Goal: Information Seeking & Learning: Learn about a topic

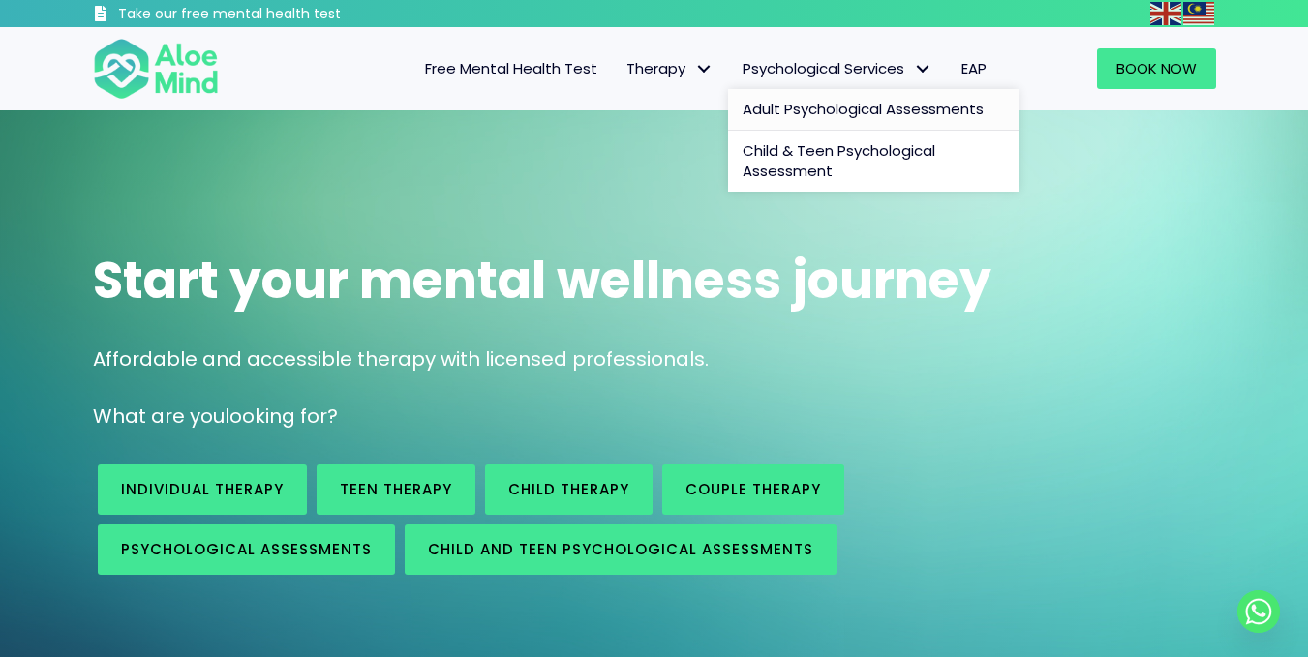
click at [742, 107] on span "Adult Psychological Assessments" at bounding box center [862, 109] width 241 height 20
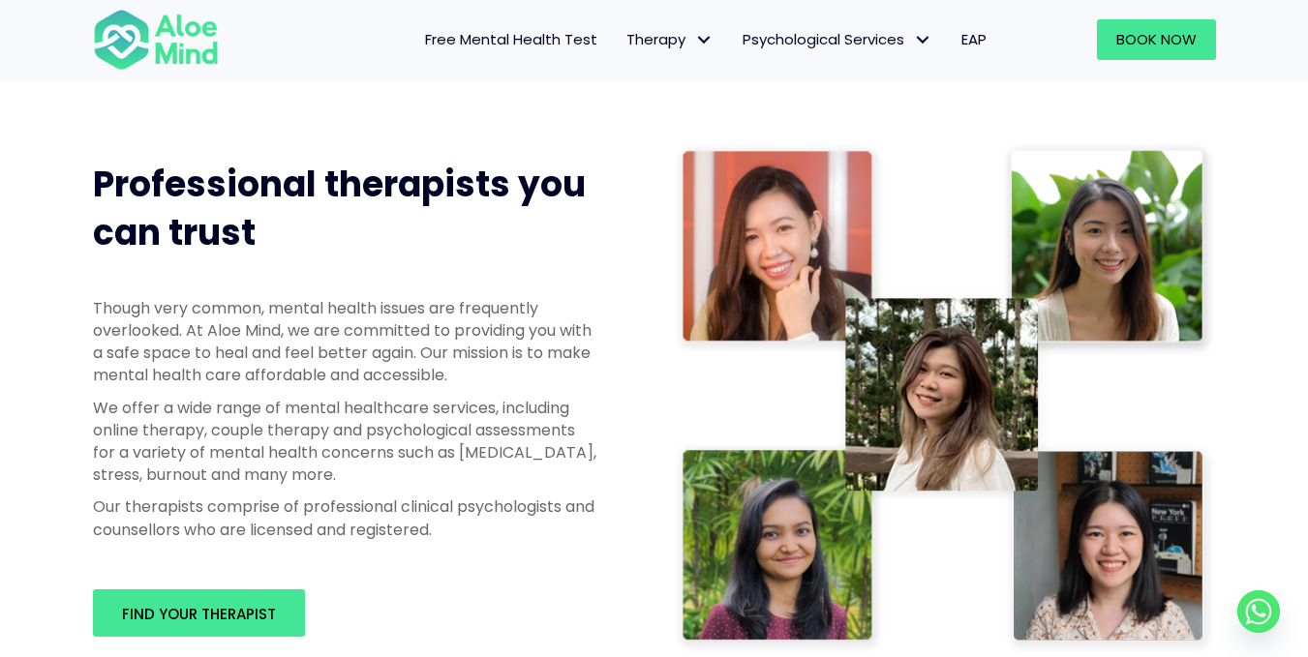
scroll to position [975, 0]
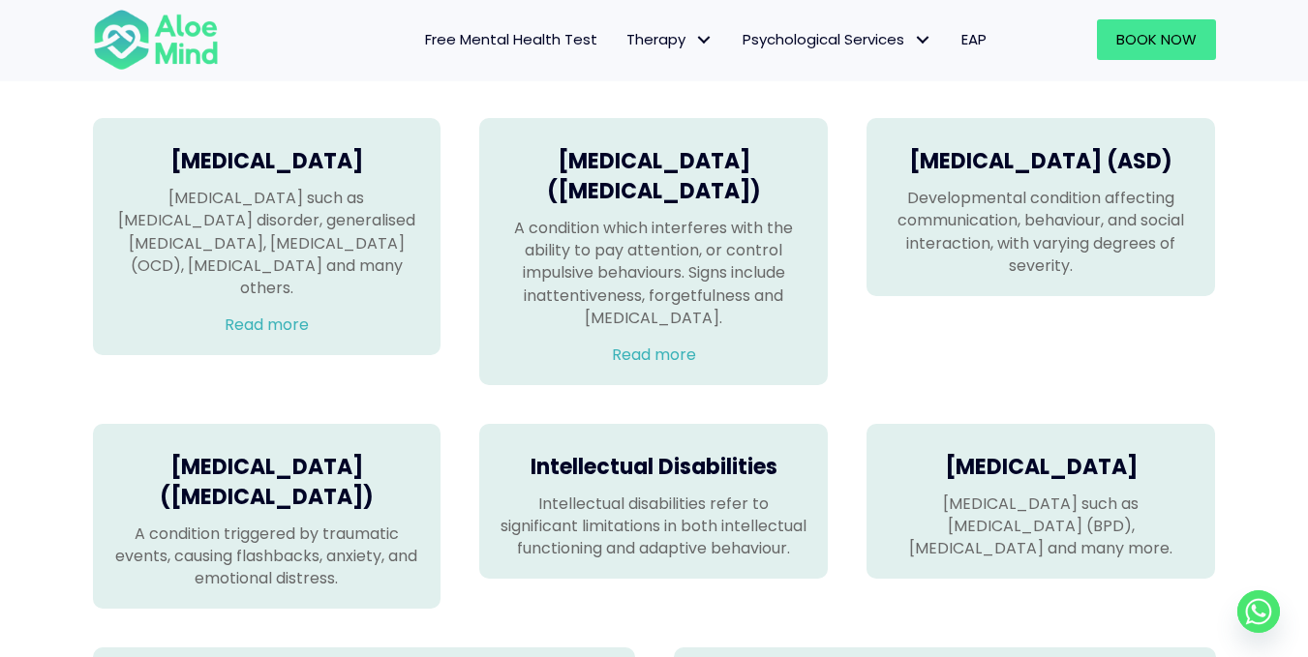
scroll to position [1355, 0]
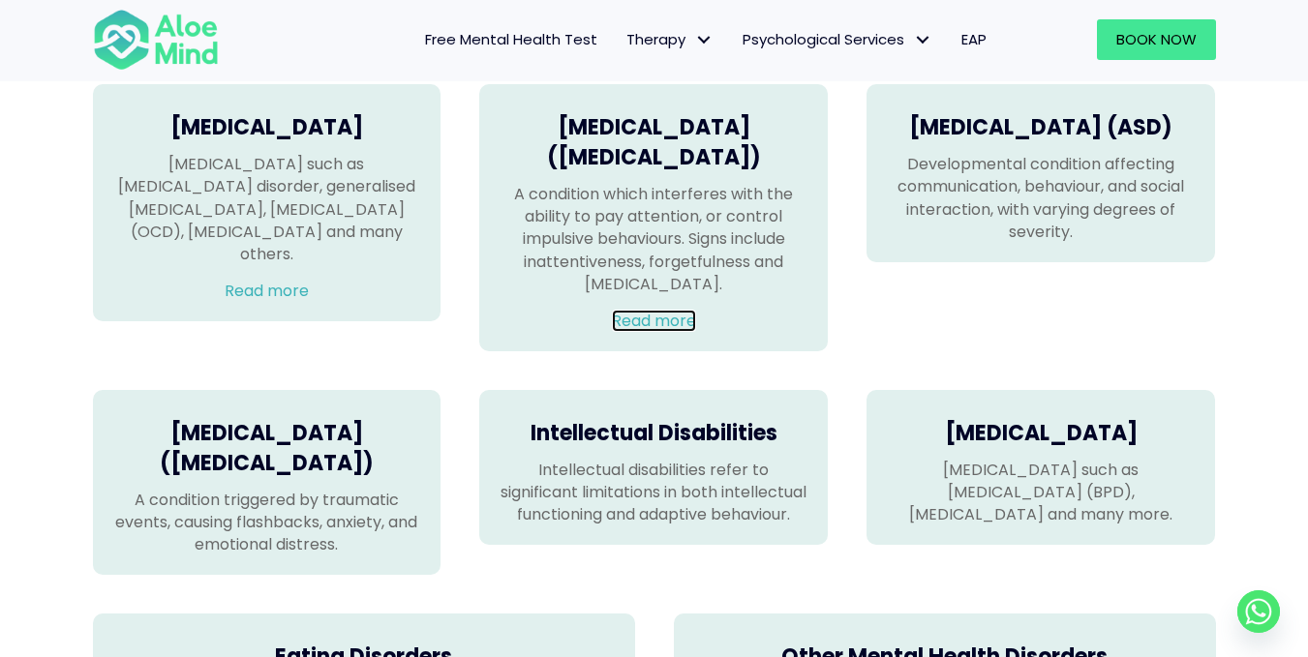
click at [659, 332] on link "Read more" at bounding box center [654, 321] width 84 height 22
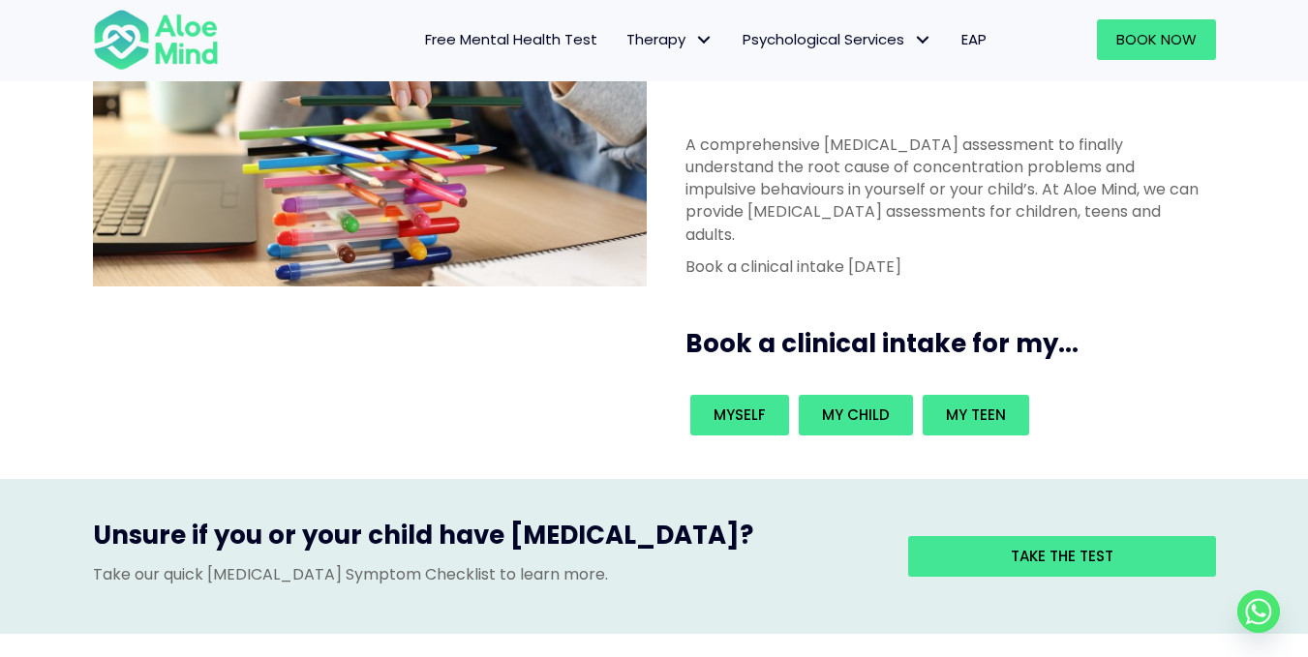
scroll to position [194, 0]
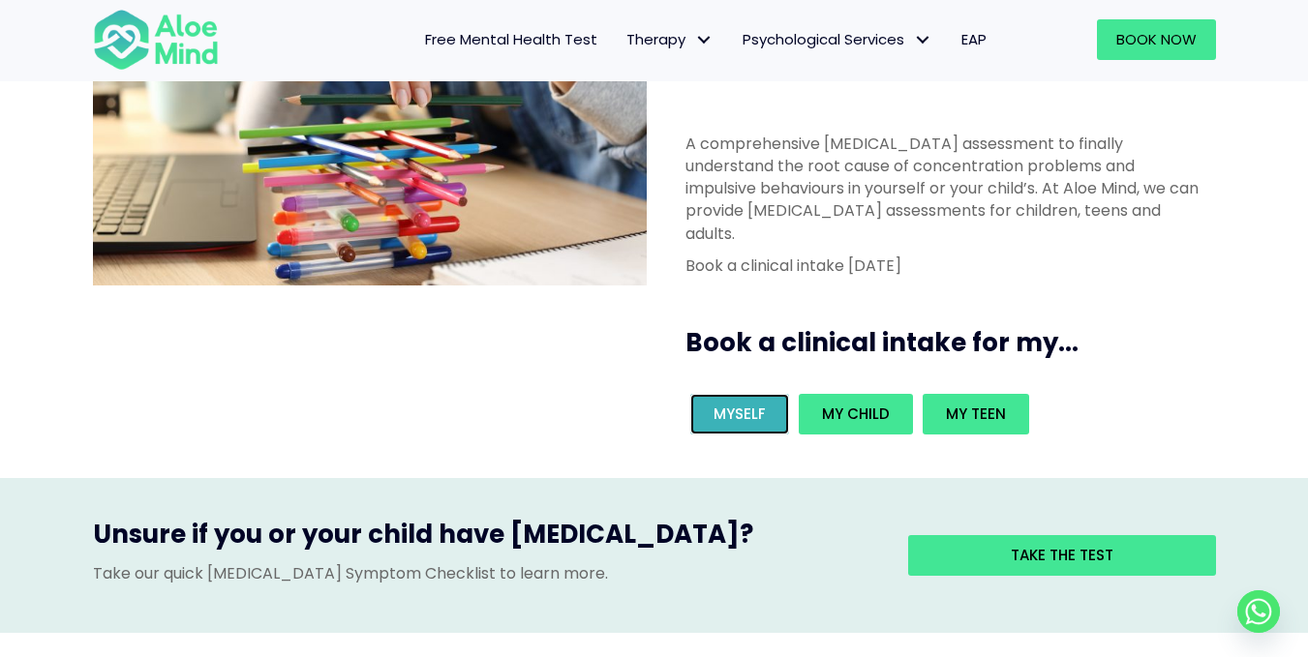
click at [755, 404] on span "Myself" at bounding box center [739, 414] width 52 height 20
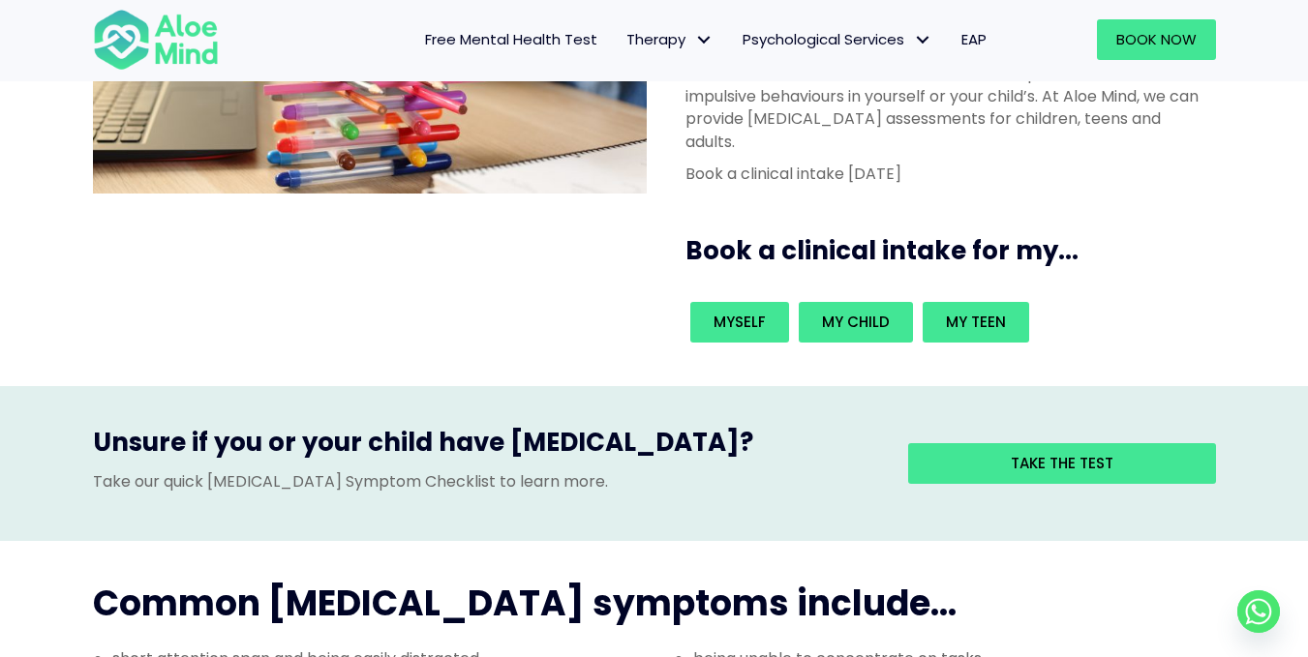
scroll to position [678, 0]
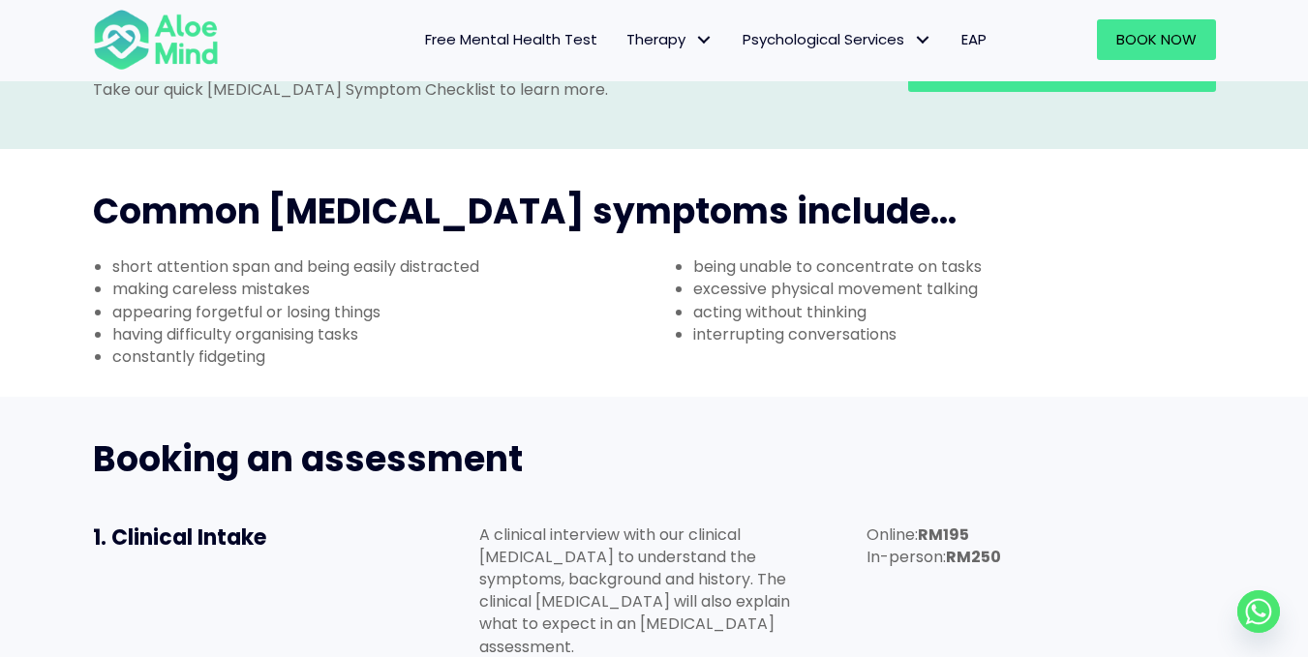
click at [896, 256] on li "being unable to concentrate on tasks" at bounding box center [964, 267] width 542 height 22
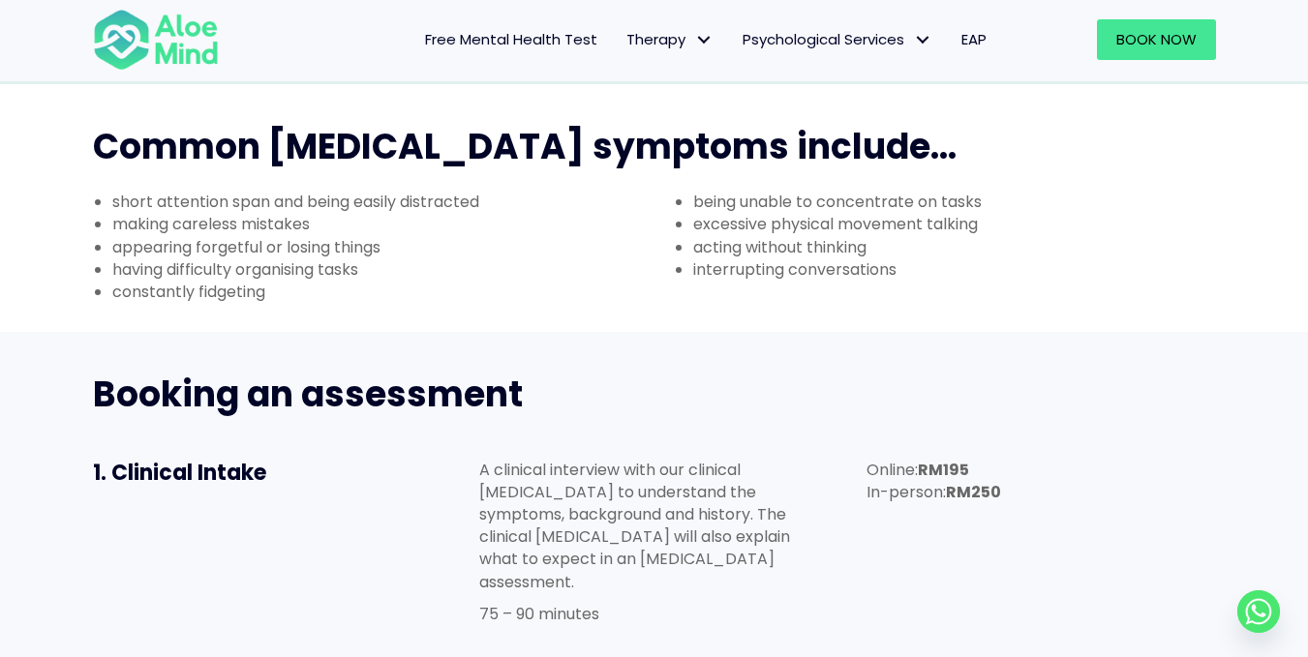
scroll to position [774, 0]
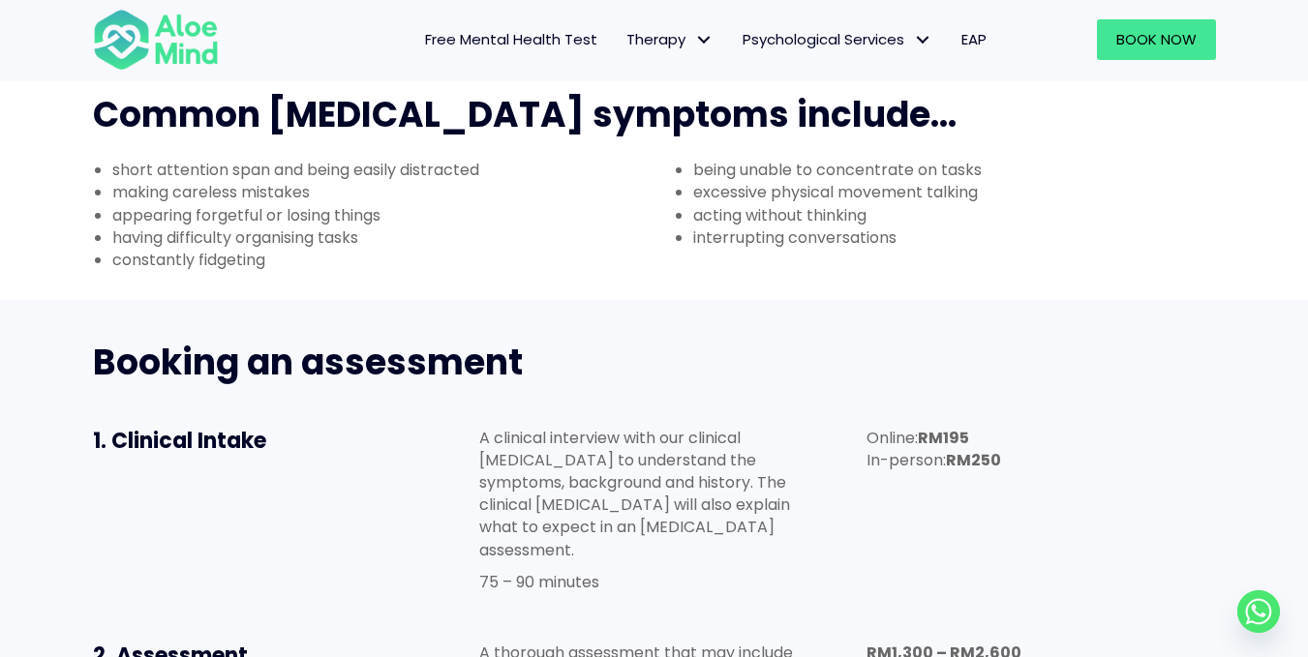
click at [852, 171] on div "short attention span and being easily distracted making careless mistakes appea…" at bounding box center [654, 220] width 1161 height 122
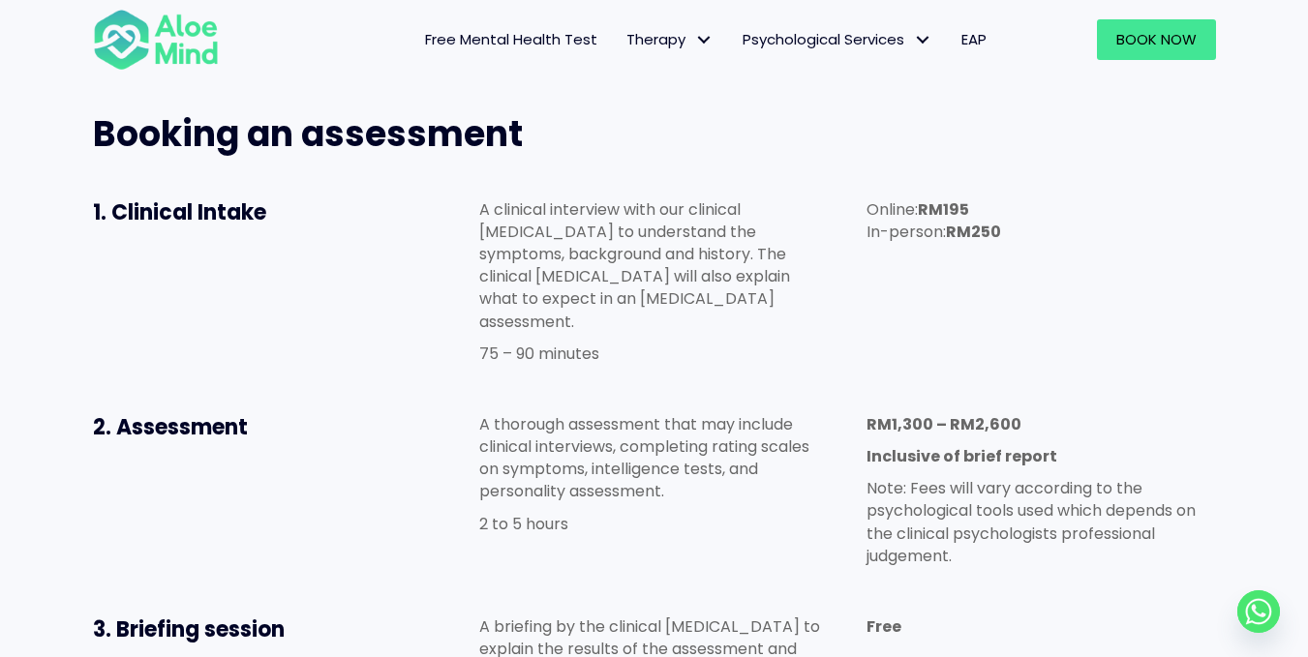
scroll to position [968, 0]
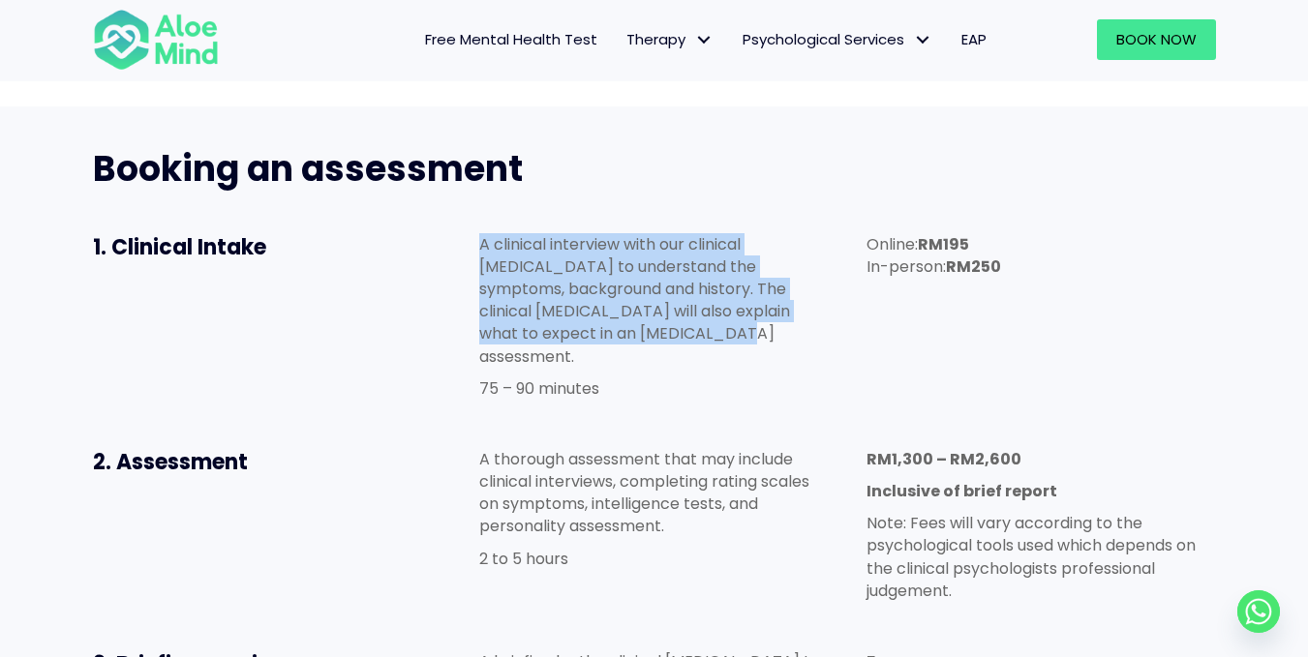
drag, startPoint x: 428, startPoint y: 163, endPoint x: 707, endPoint y: 232, distance: 287.3
click at [707, 232] on div "1. Clinical Intake A clinical interview with our clinical psychologist to under…" at bounding box center [654, 321] width 1161 height 215
click at [707, 233] on p "A clinical interview with our clinical psychologist to understand the symptoms,…" at bounding box center [653, 300] width 348 height 135
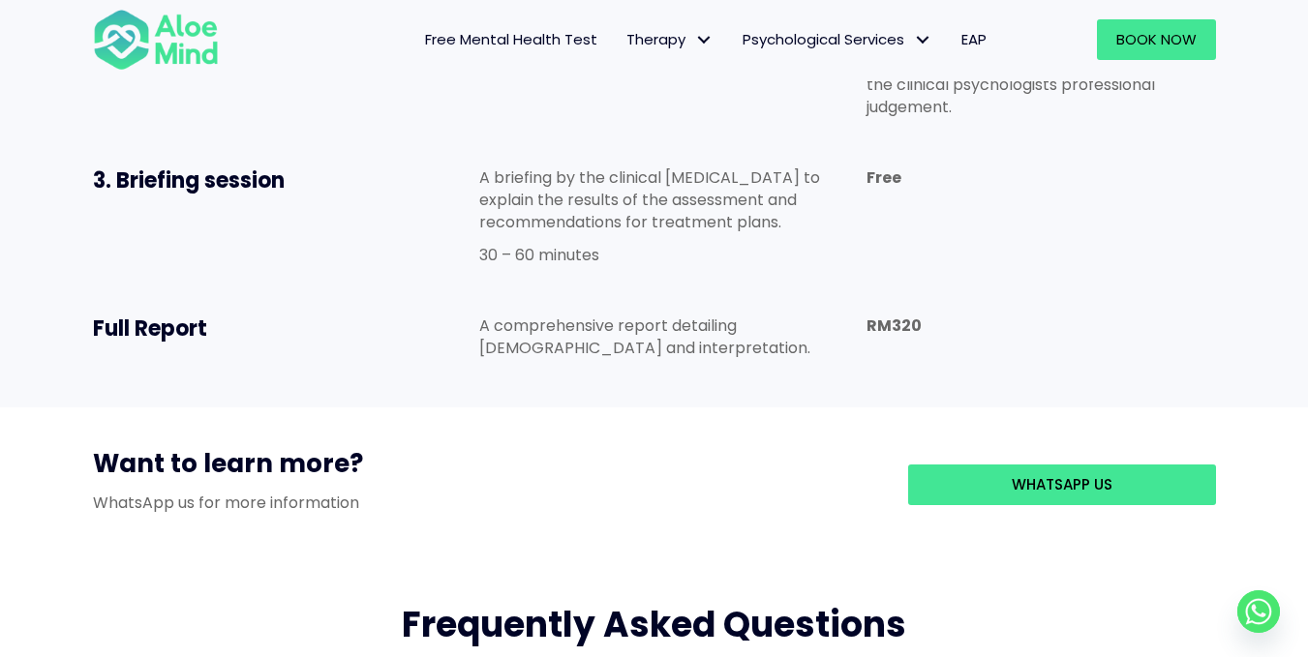
scroll to position [1549, 0]
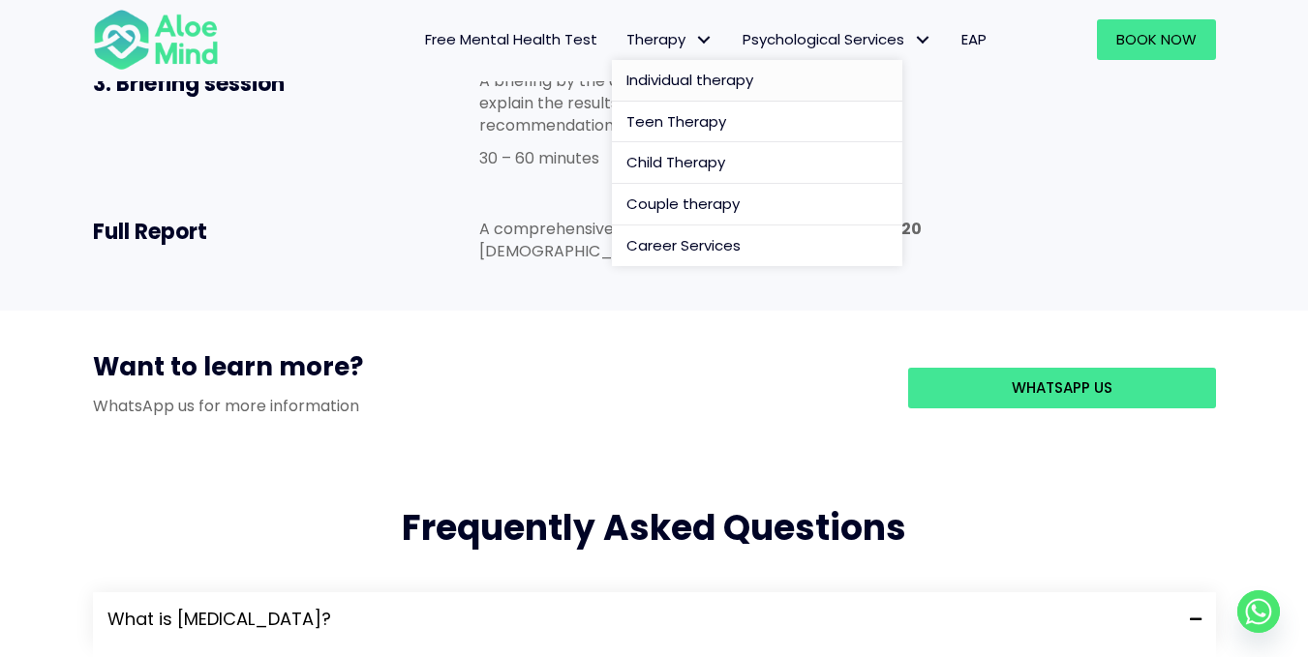
click at [679, 80] on span "Individual therapy" at bounding box center [689, 80] width 127 height 20
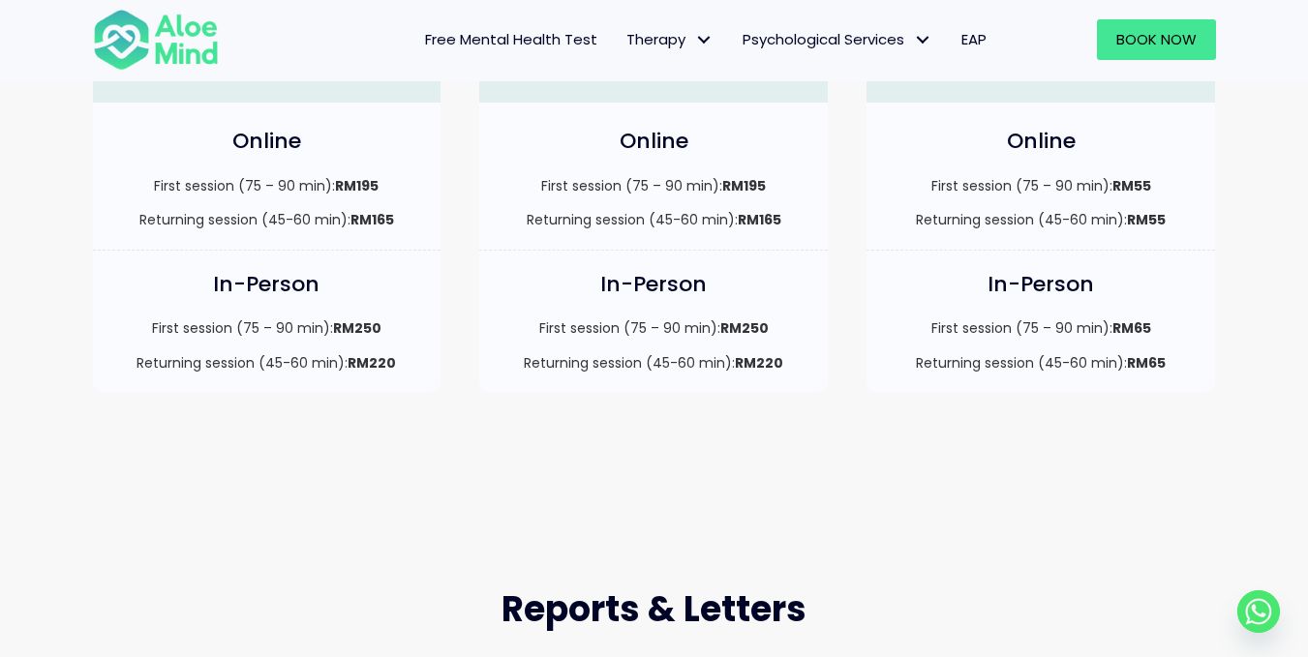
scroll to position [581, 0]
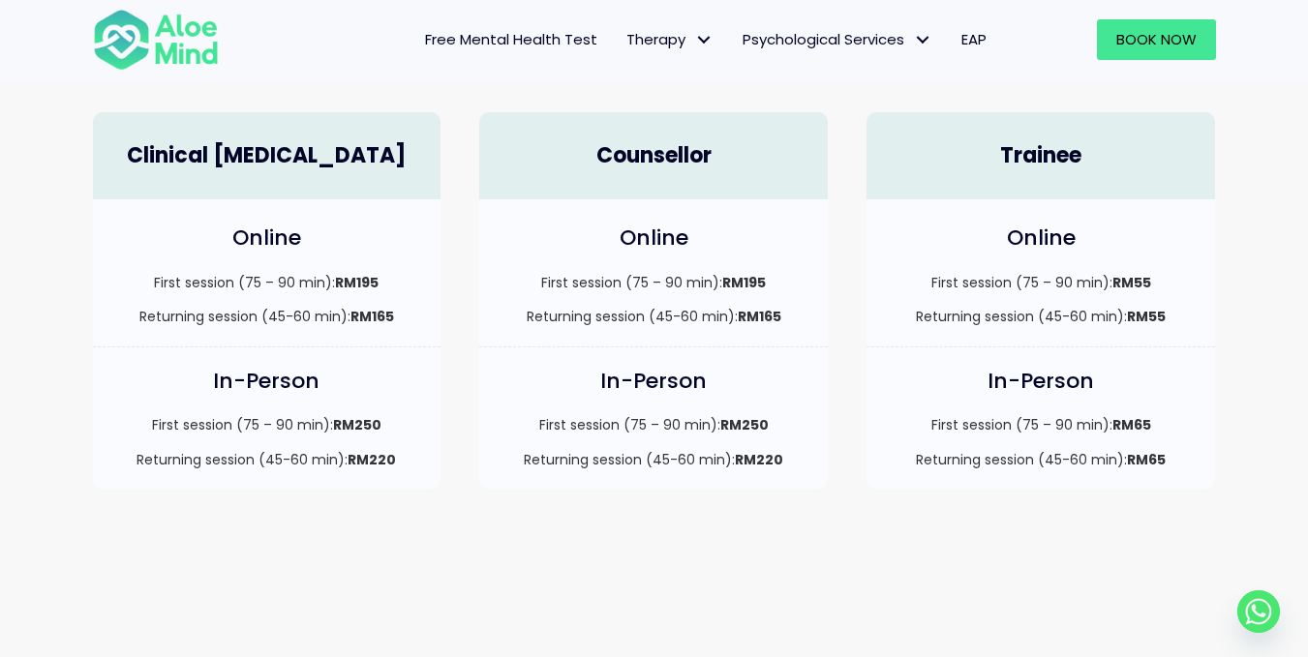
click at [412, 193] on div "Clinical [MEDICAL_DATA]" at bounding box center [267, 156] width 348 height 88
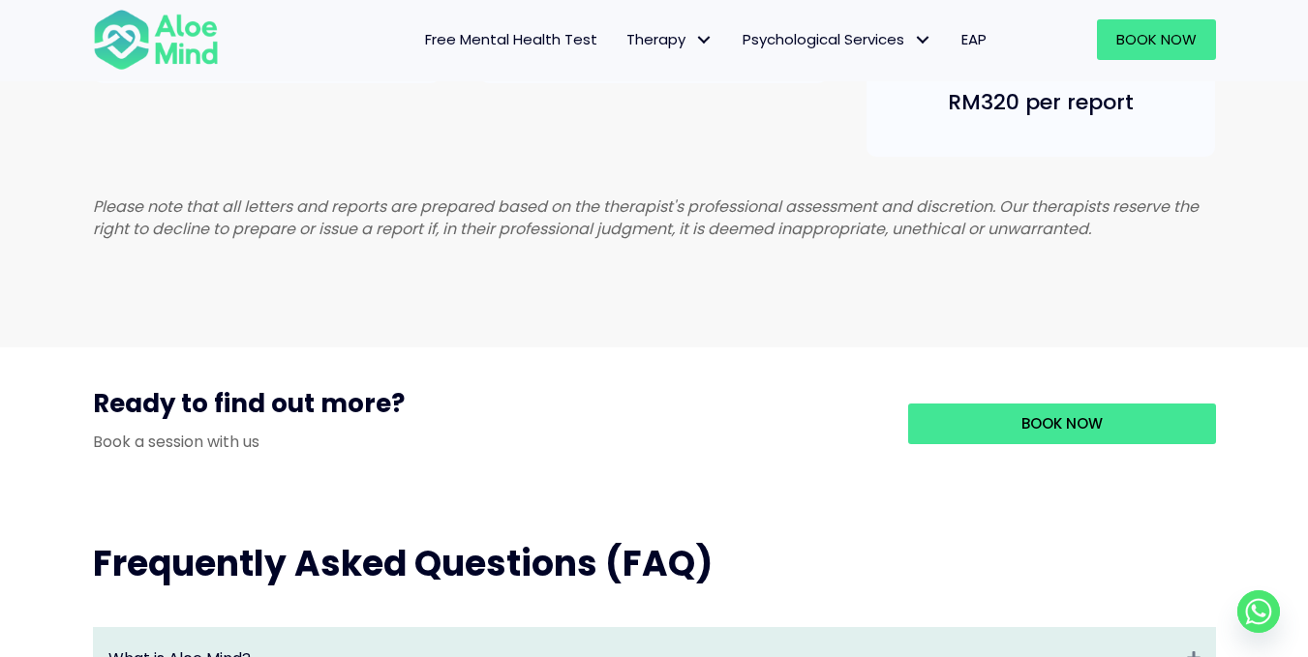
scroll to position [1645, 0]
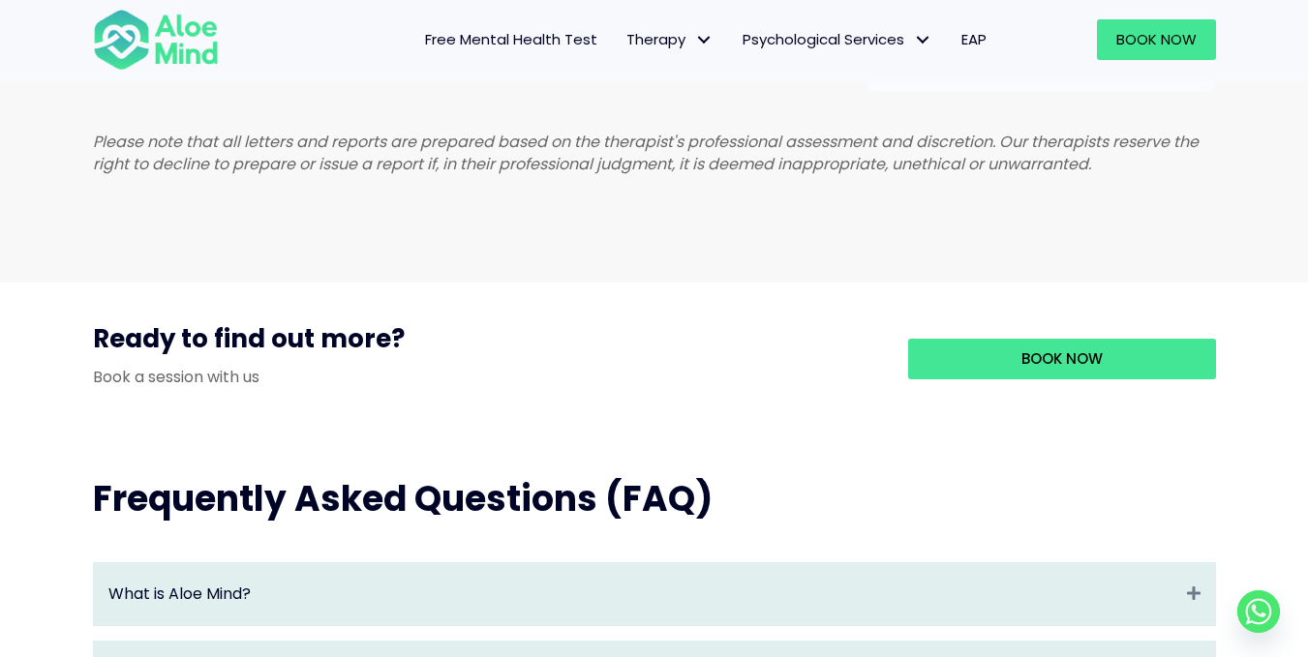
drag, startPoint x: 232, startPoint y: 348, endPoint x: 126, endPoint y: 297, distance: 118.2
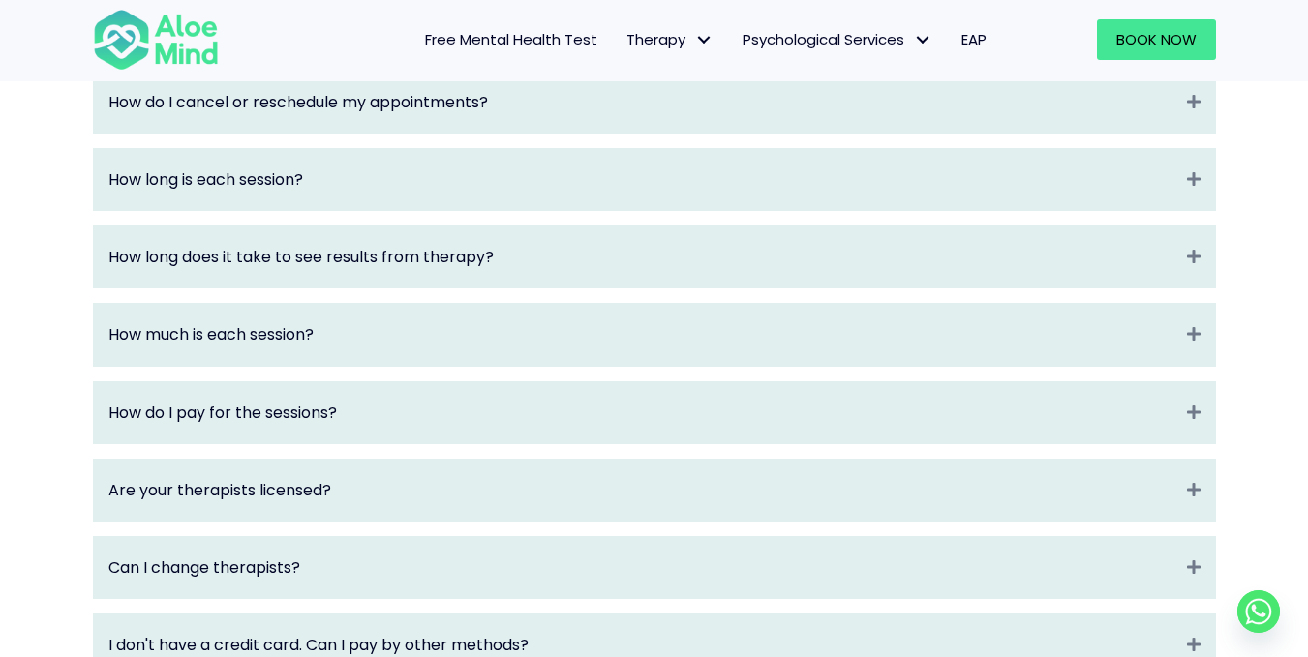
scroll to position [2323, 0]
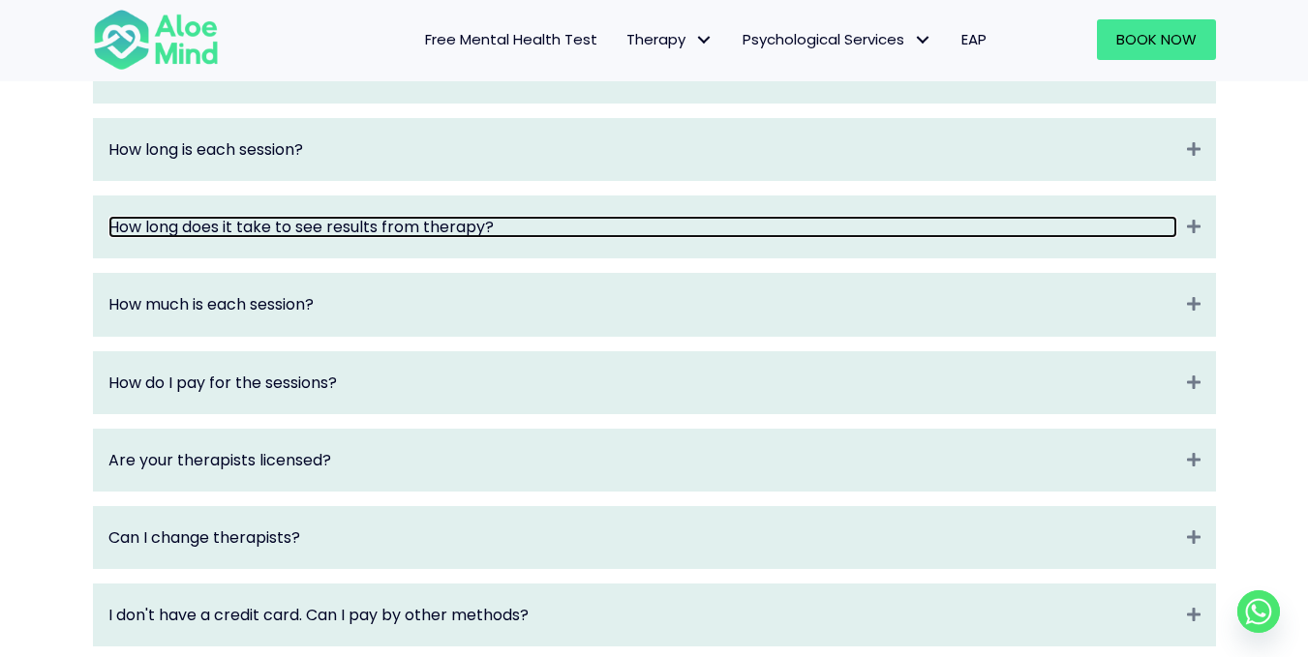
click at [110, 238] on link "How long does it take to see results from therapy?" at bounding box center [642, 227] width 1069 height 22
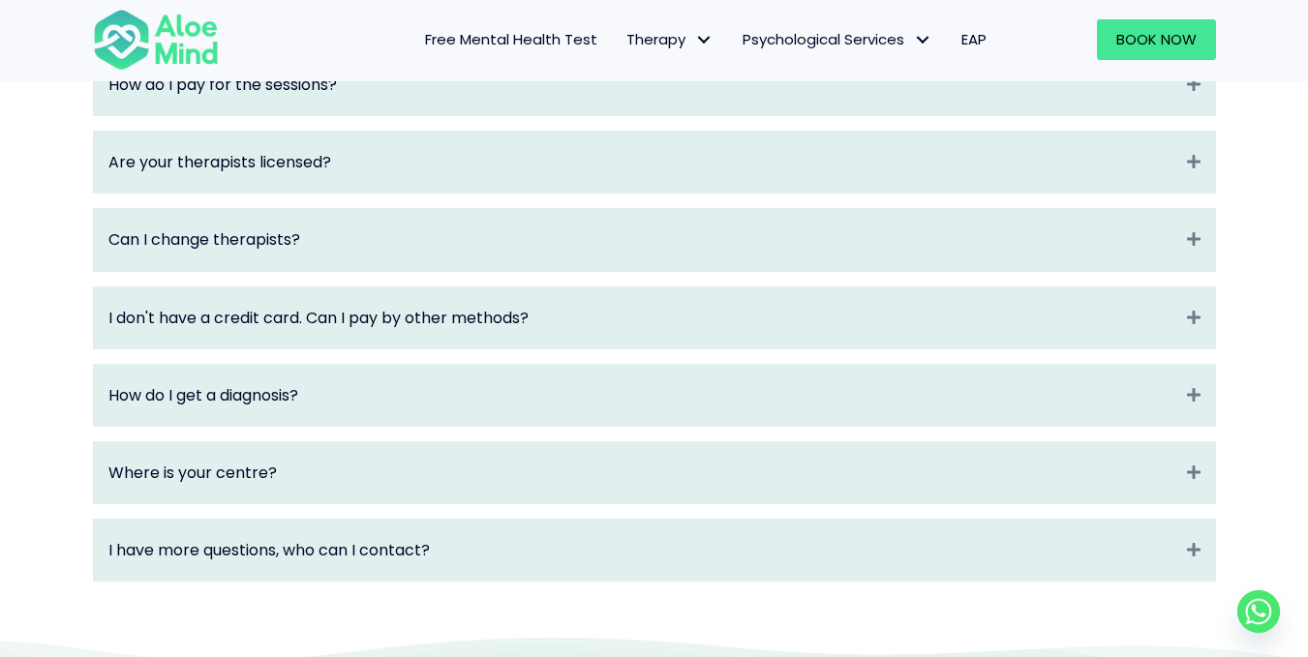
scroll to position [2710, 0]
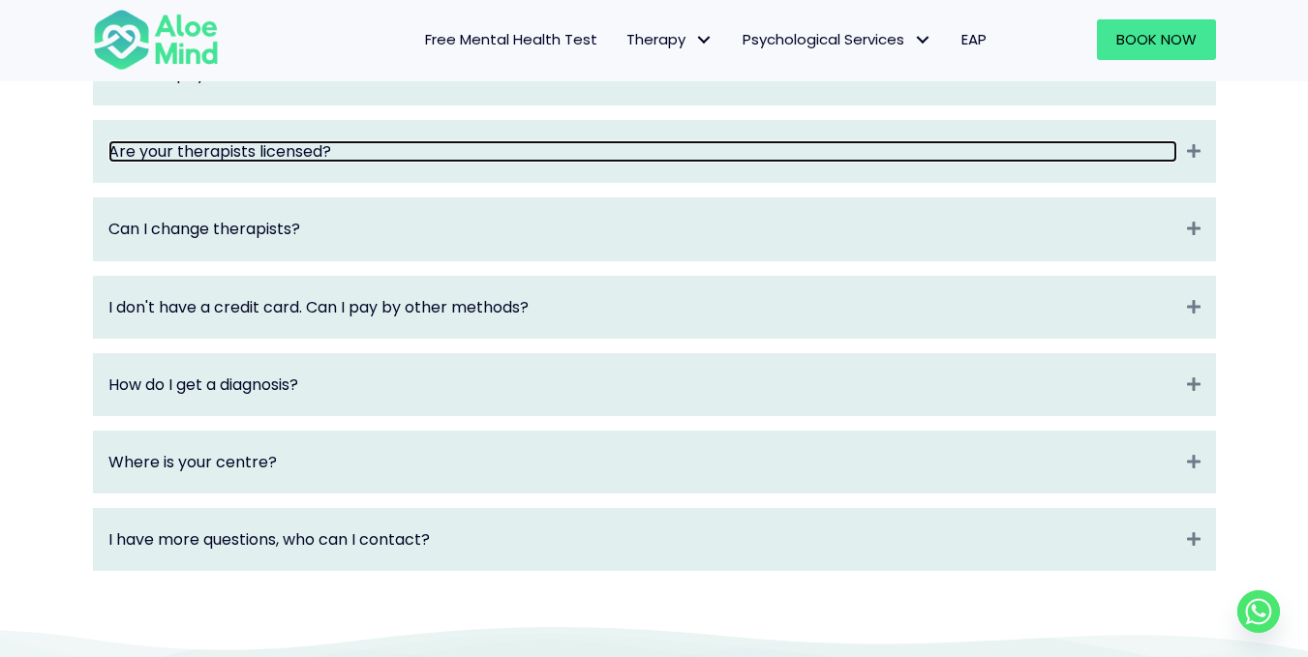
click at [150, 163] on link "Are your therapists licensed?" at bounding box center [642, 151] width 1069 height 22
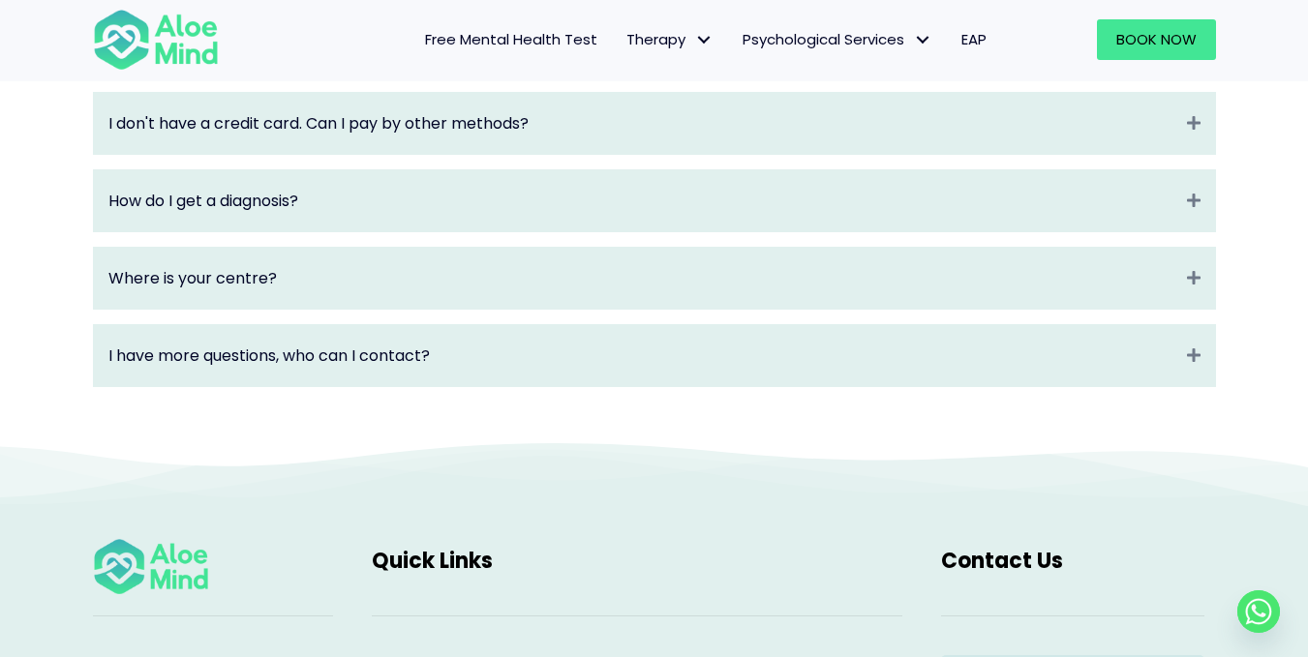
scroll to position [2900, 0]
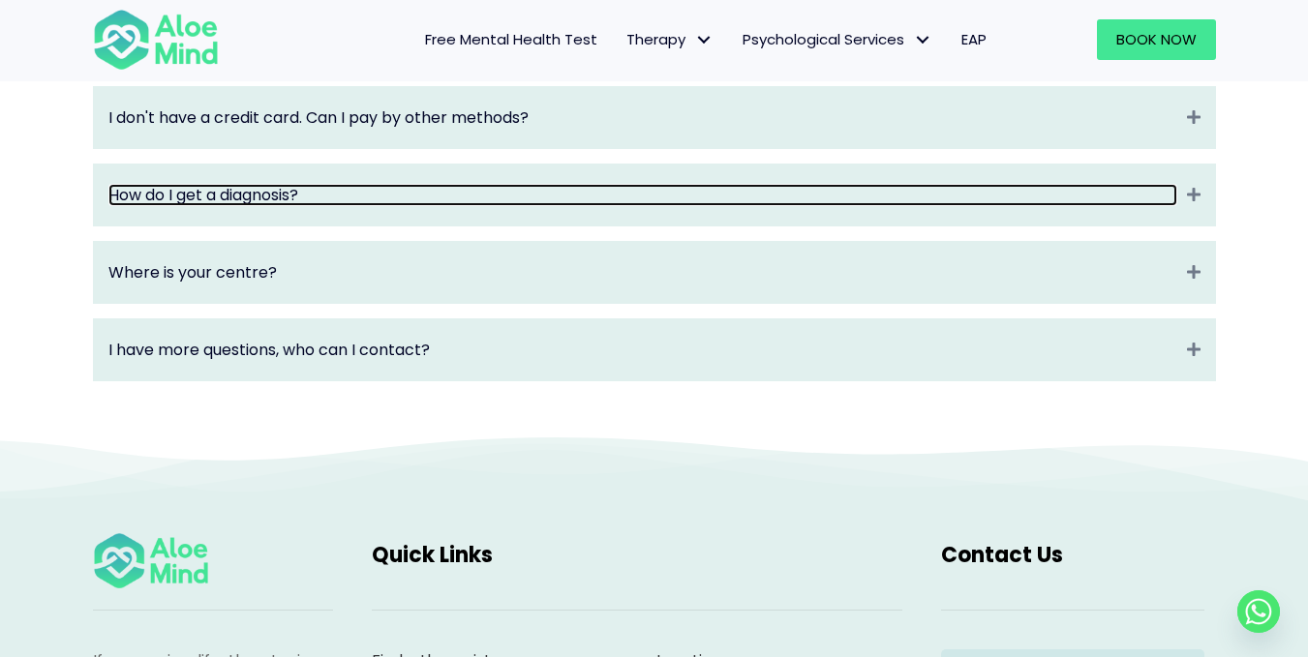
click at [144, 206] on link "How do I get a diagnosis?" at bounding box center [642, 195] width 1069 height 22
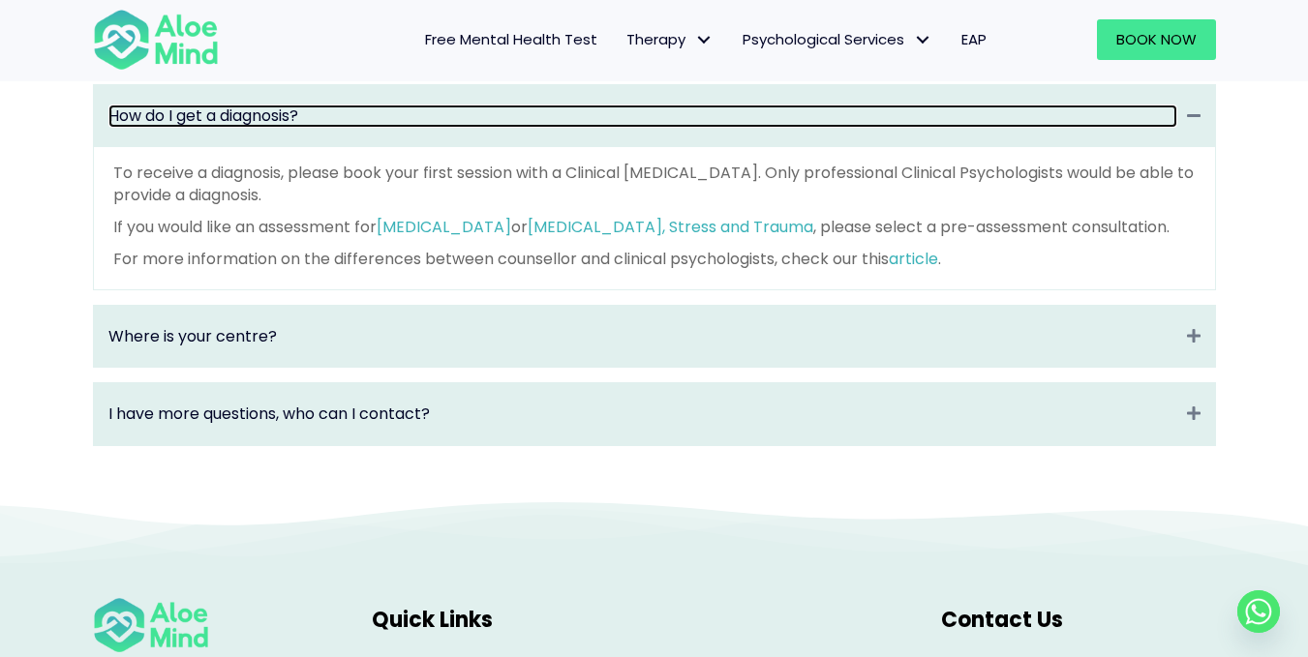
scroll to position [2899, 0]
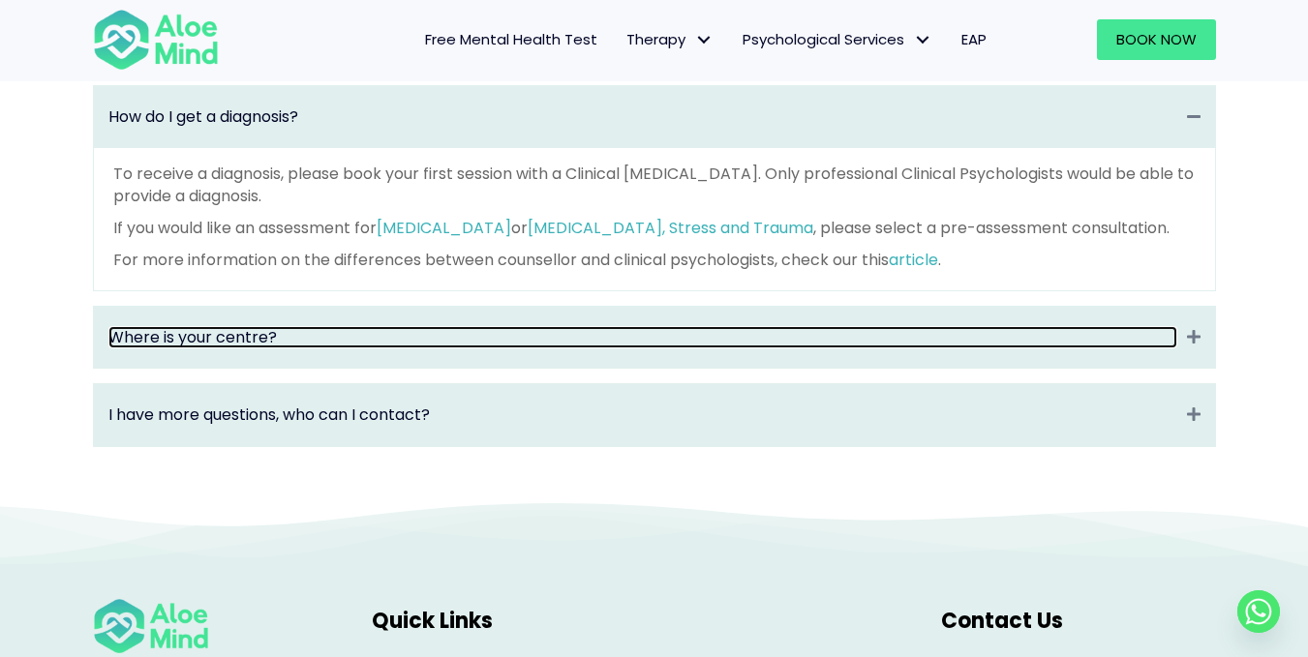
click at [174, 348] on link "Where is your centre?" at bounding box center [642, 337] width 1069 height 22
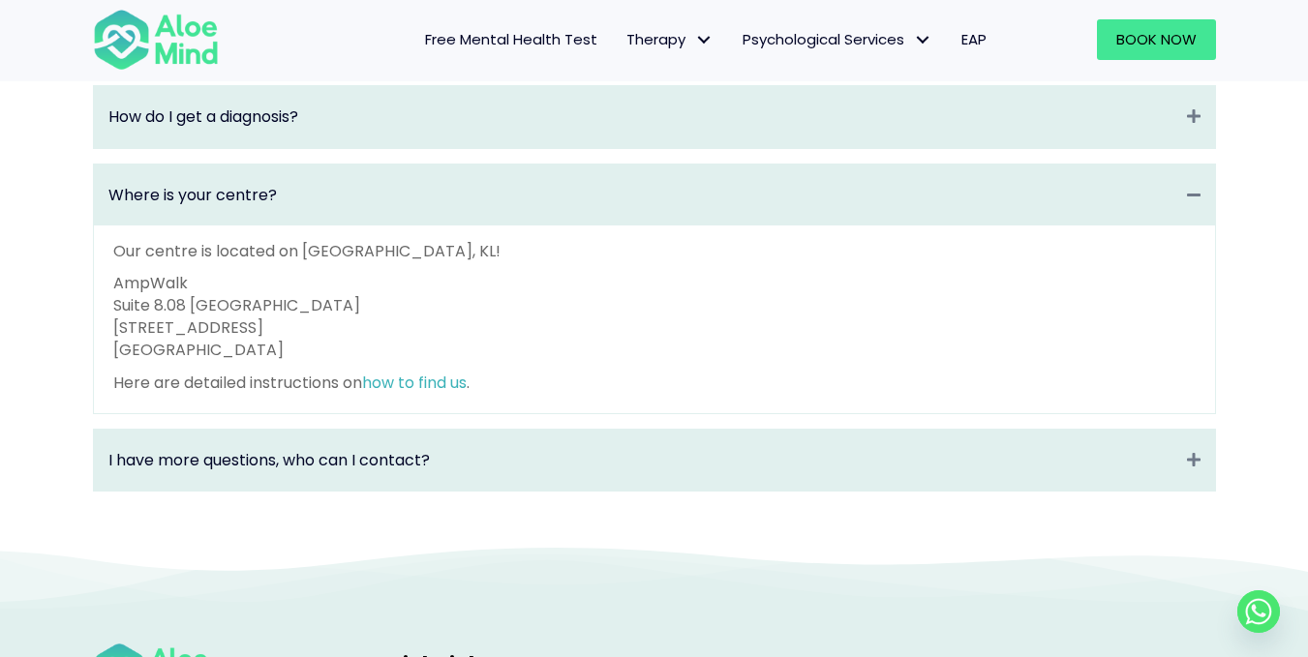
click at [194, 464] on div "I have more questions, who can I contact? Expand" at bounding box center [654, 460] width 1121 height 61
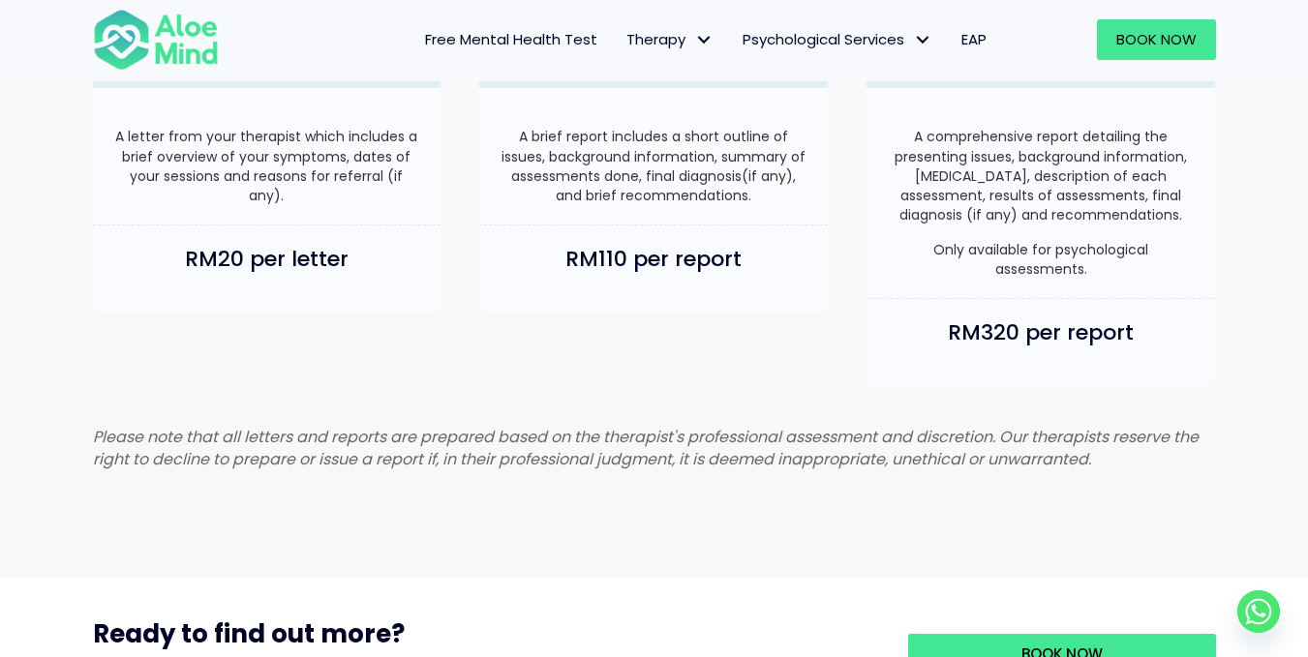
click at [178, 382] on div "Attendance/Referral Letter A letter from your therapist which includes a brief …" at bounding box center [654, 194] width 1161 height 426
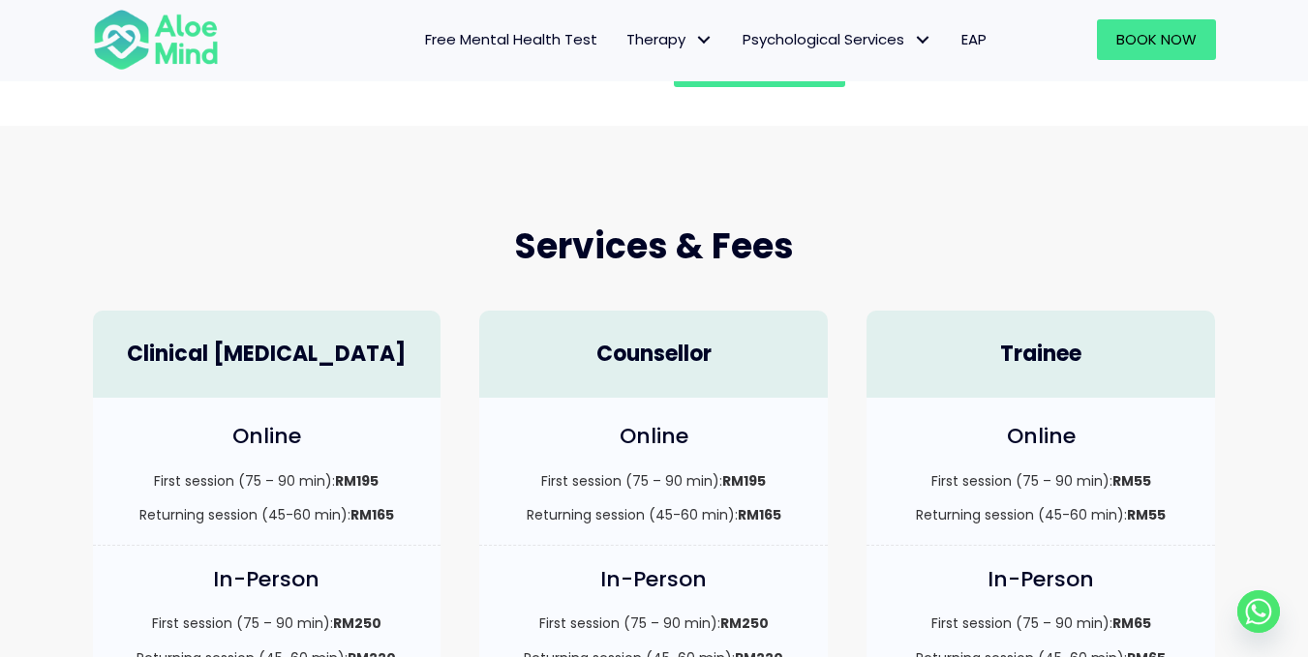
scroll to position [576, 0]
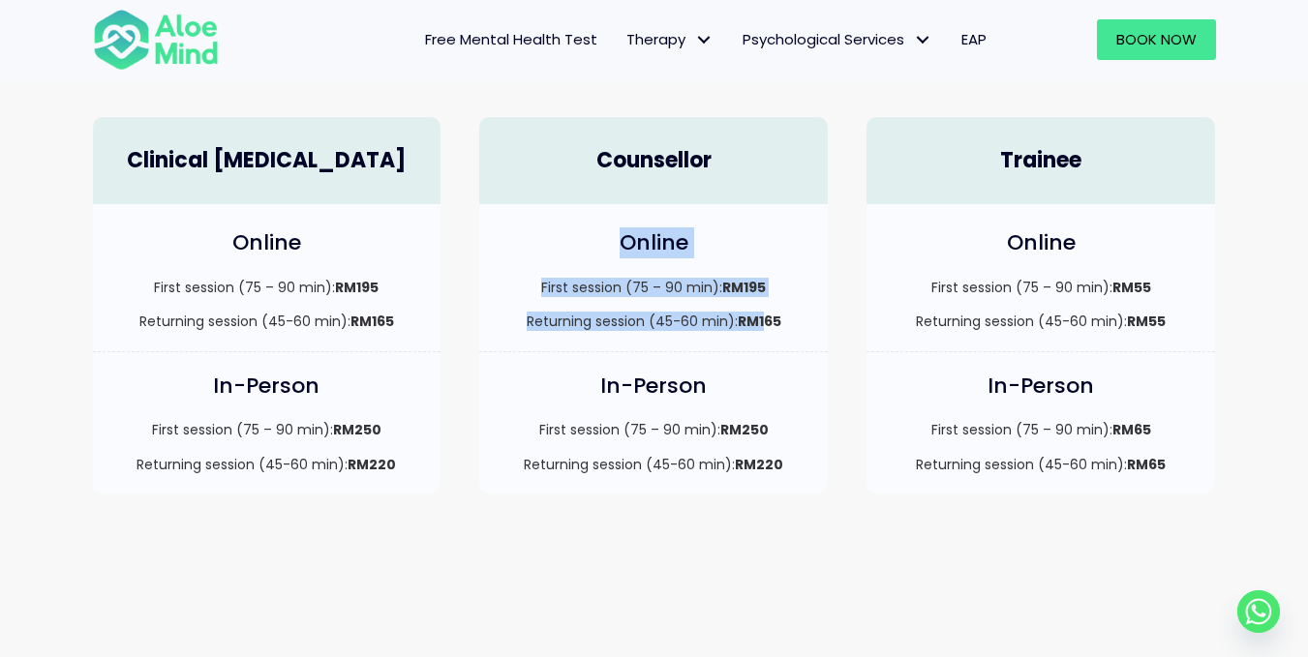
drag, startPoint x: 619, startPoint y: 248, endPoint x: 768, endPoint y: 305, distance: 158.7
click at [768, 305] on div "Online First session (75 – 90 min): RM195 Returning session (45-60 min): RM165" at bounding box center [653, 277] width 348 height 147
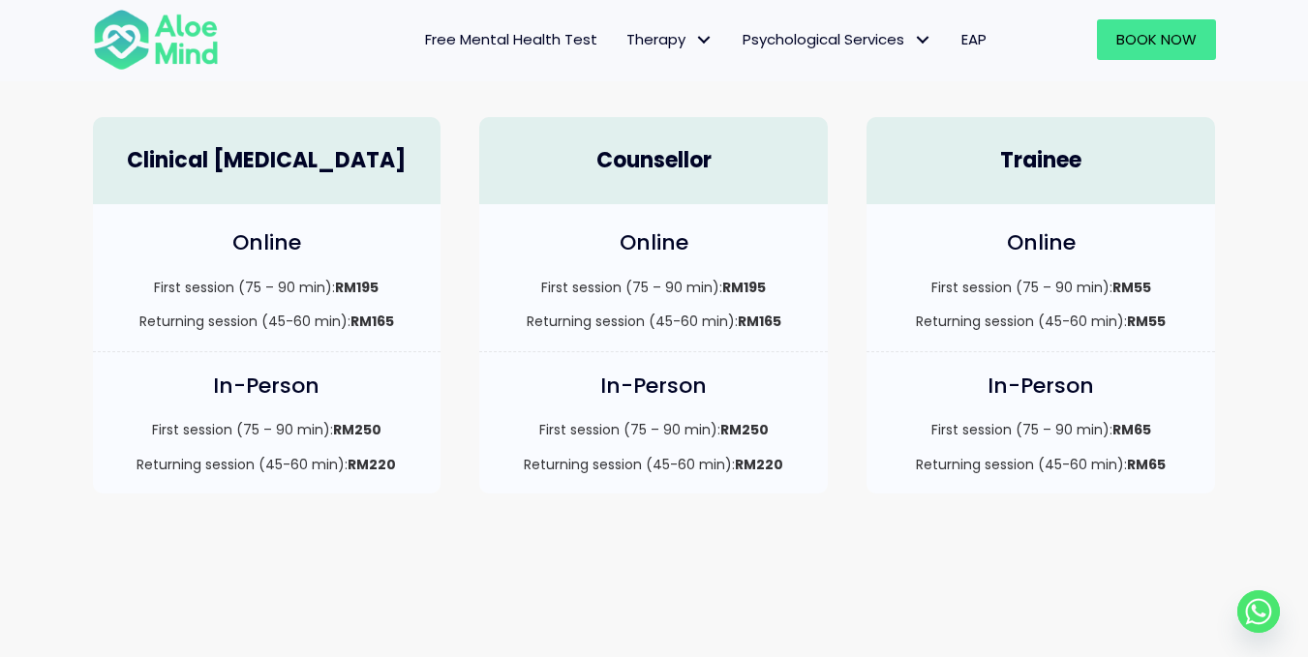
click at [772, 305] on div "First session (75 – 90 min): RM195 Returning session (45-60 min): RM165" at bounding box center [653, 305] width 310 height 54
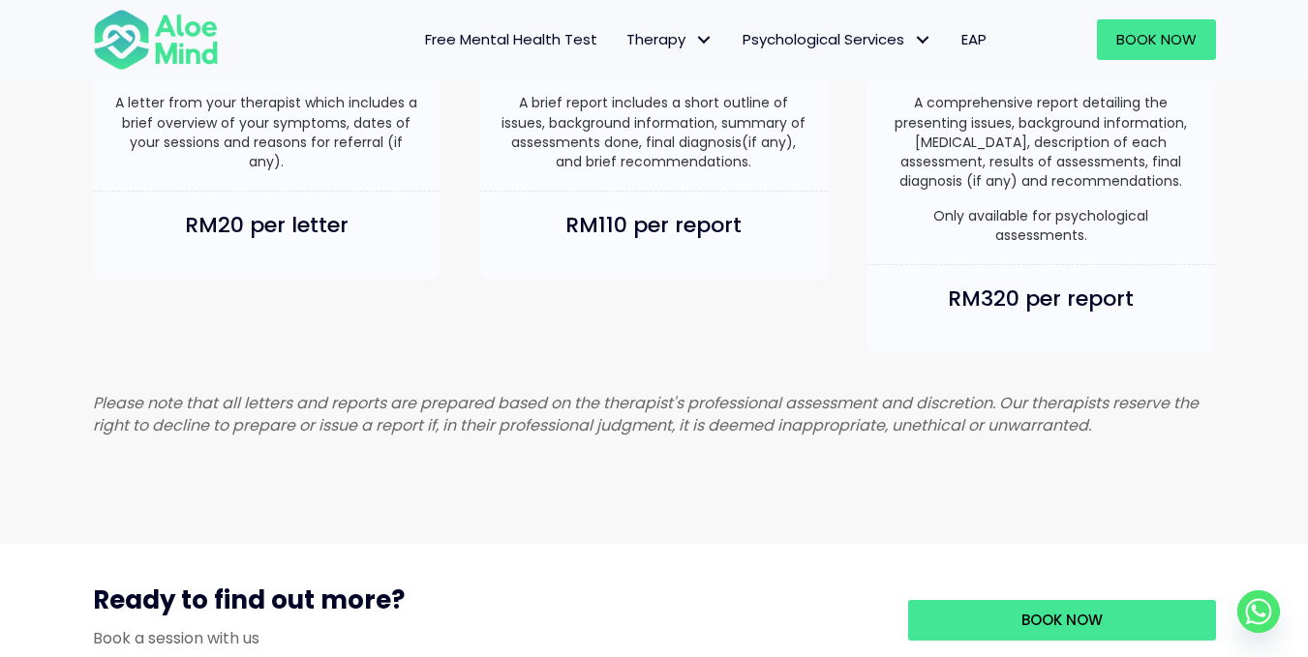
scroll to position [1194, 0]
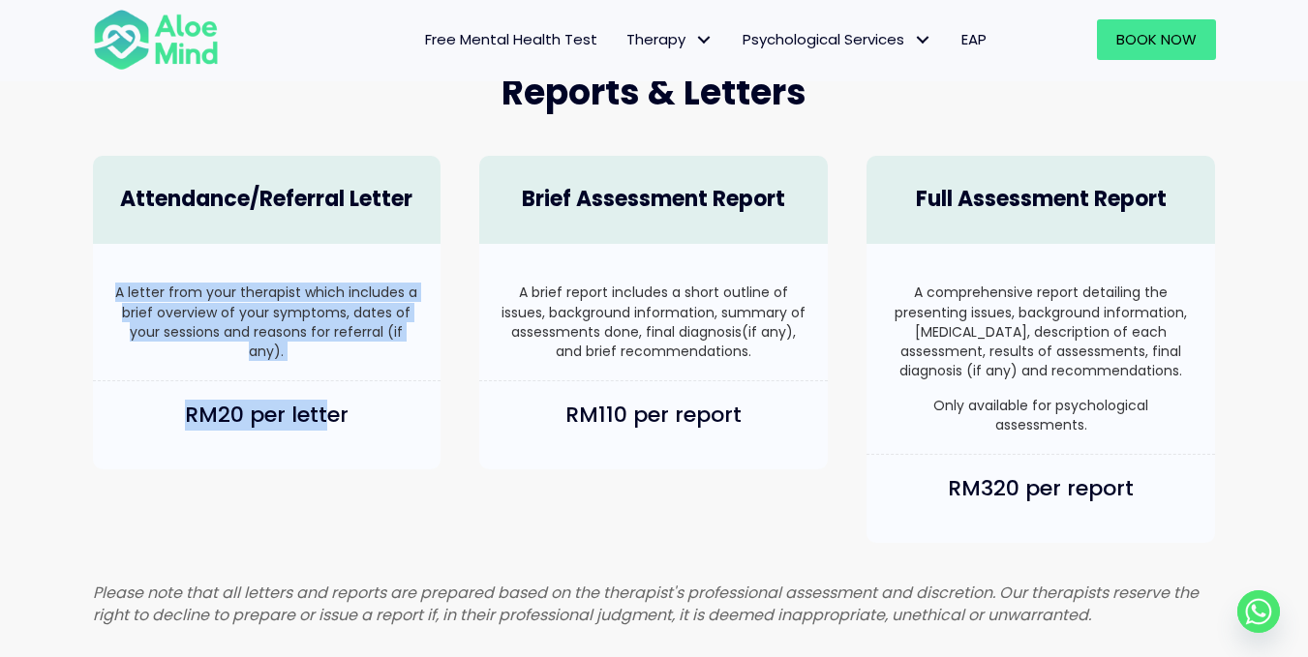
drag, startPoint x: 116, startPoint y: 300, endPoint x: 337, endPoint y: 400, distance: 242.1
click at [337, 400] on div "Attendance/Referral Letter A letter from your therapist which includes a brief …" at bounding box center [267, 312] width 387 height 352
click at [337, 401] on h4 "RM20 per letter" at bounding box center [267, 416] width 310 height 30
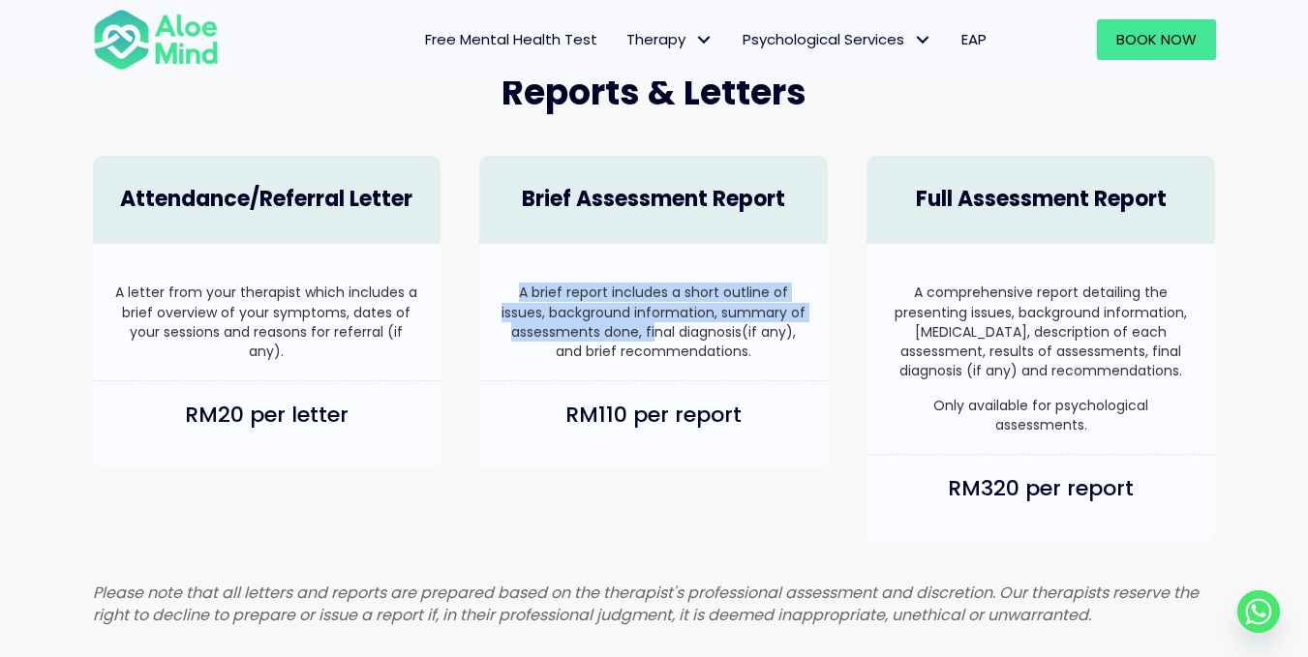
drag, startPoint x: 523, startPoint y: 286, endPoint x: 647, endPoint y: 337, distance: 135.0
click at [647, 337] on p "A brief report includes a short outline of issues, background information, summ…" at bounding box center [653, 322] width 310 height 78
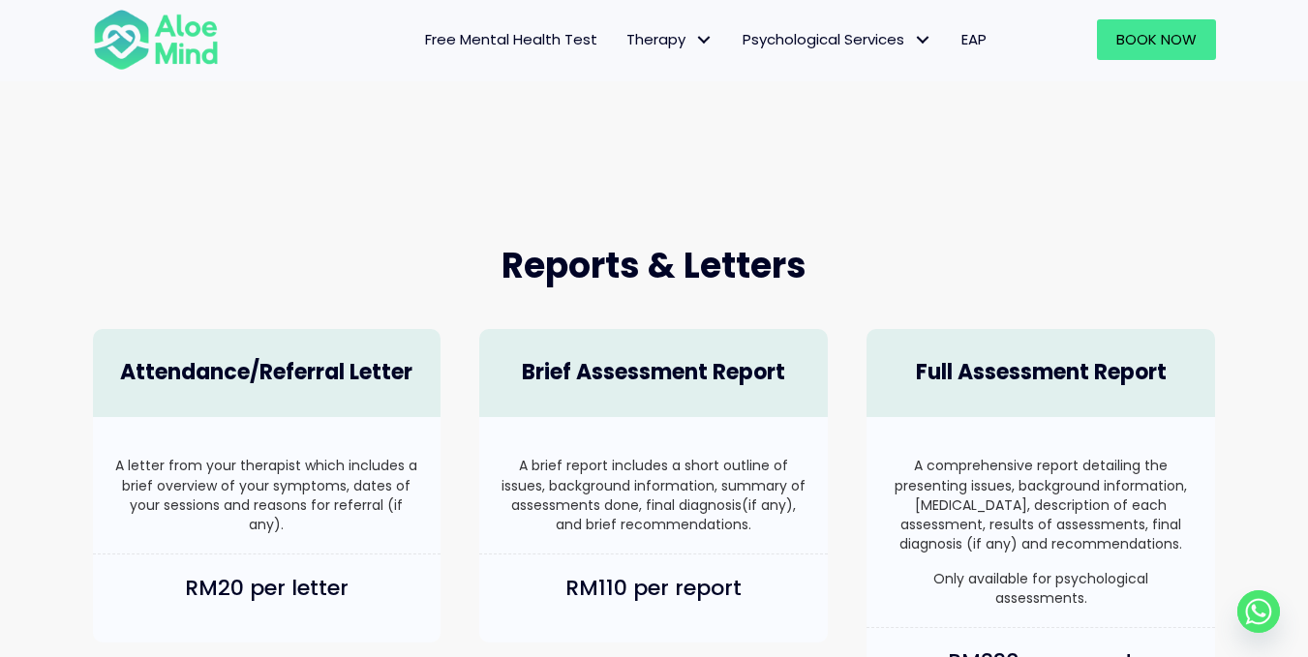
scroll to position [1024, 0]
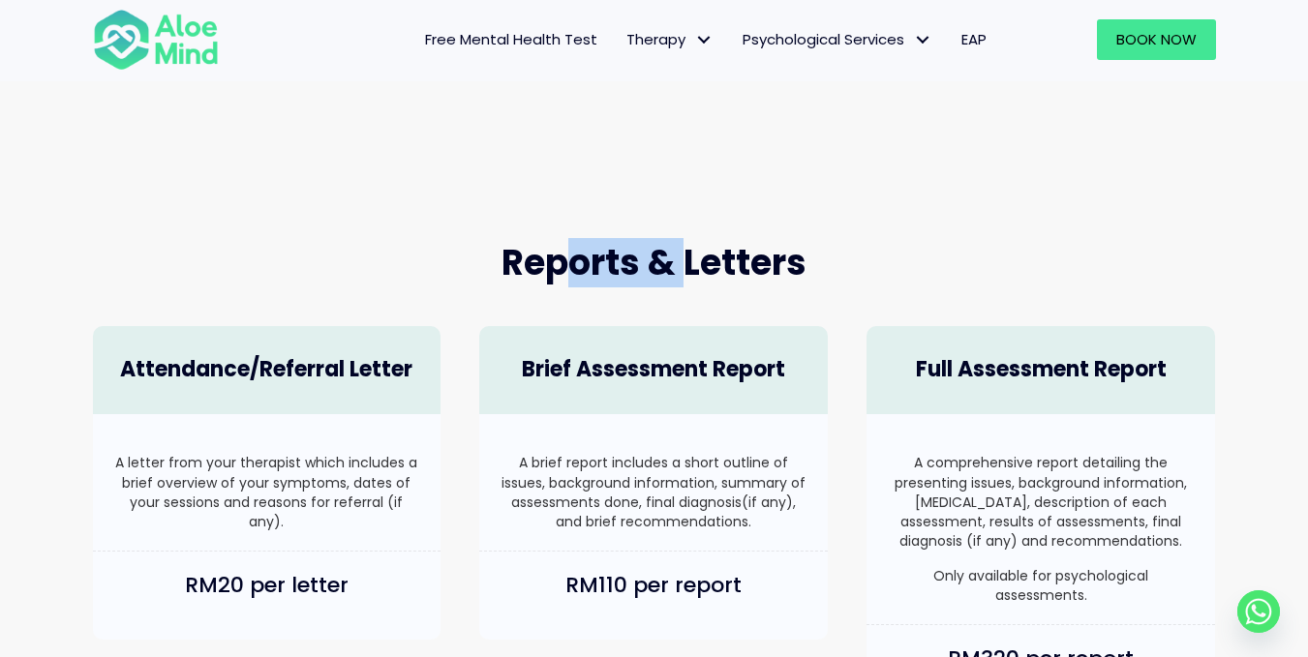
drag, startPoint x: 688, startPoint y: 264, endPoint x: 540, endPoint y: 254, distance: 148.5
click at [540, 254] on span "Reports & Letters" at bounding box center [653, 262] width 305 height 49
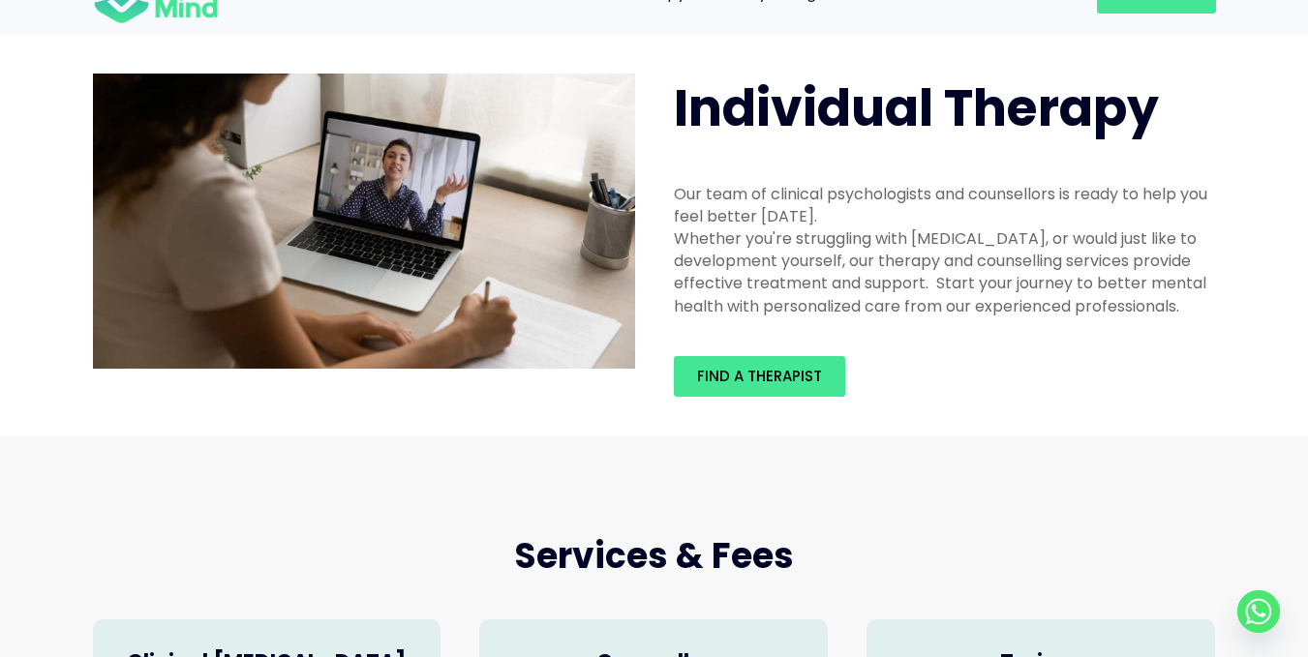
scroll to position [0, 0]
